Goal: Transaction & Acquisition: Purchase product/service

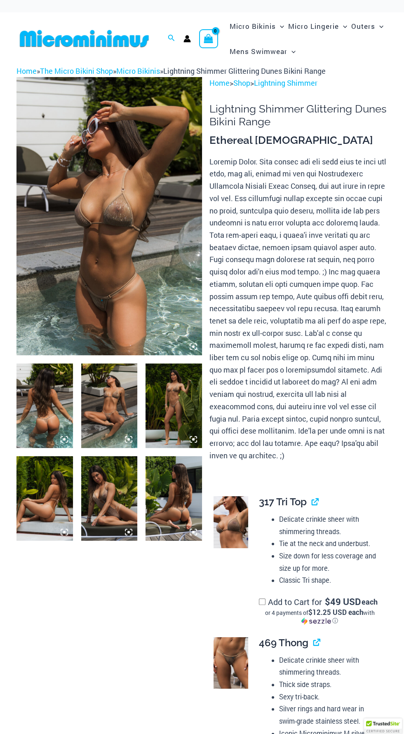
click at [157, 289] on img at bounding box center [109, 216] width 186 height 278
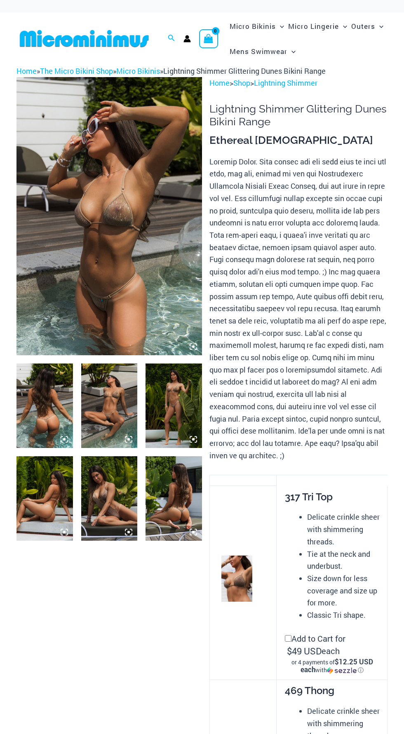
scroll to position [25, 0]
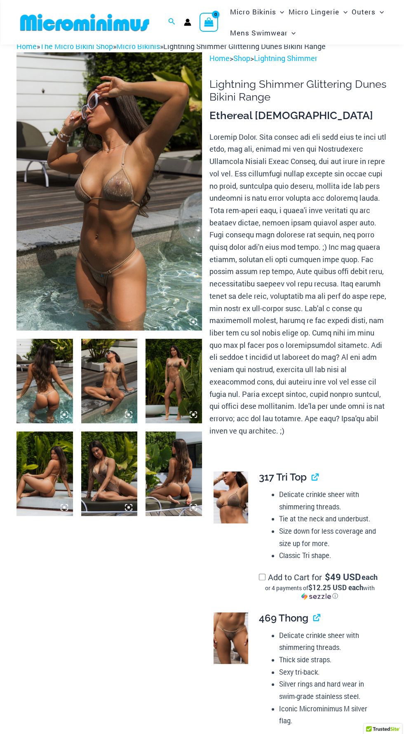
scroll to position [238, 0]
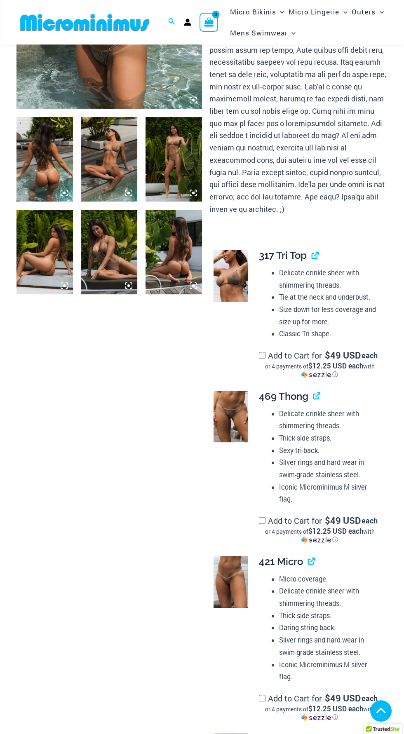
click at [243, 596] on img at bounding box center [231, 582] width 35 height 52
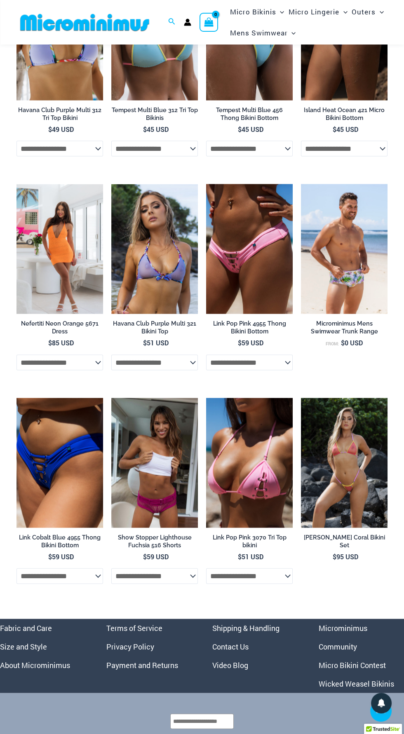
scroll to position [2420, 0]
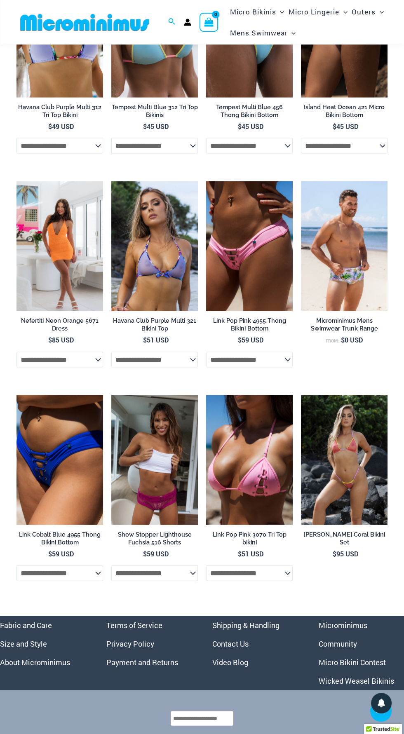
click at [370, 668] on link "Micro Bikini Contest" at bounding box center [352, 663] width 67 height 10
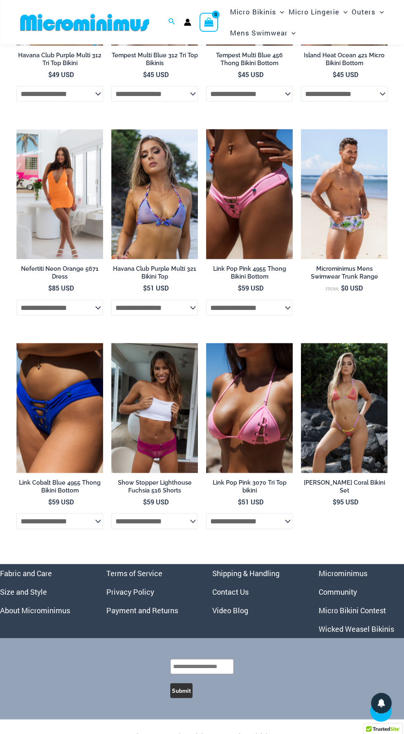
scroll to position [2479, 0]
